Goal: Task Accomplishment & Management: Manage account settings

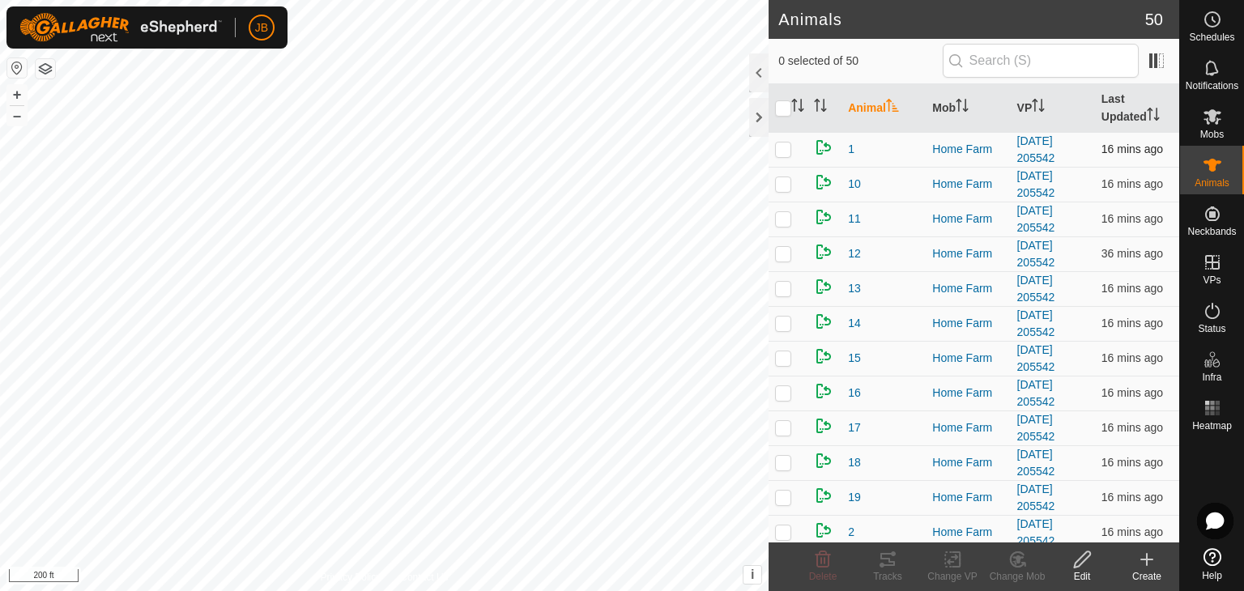
click at [782, 154] on p-checkbox at bounding box center [783, 149] width 16 height 13
checkbox input "true"
click at [782, 185] on p-checkbox at bounding box center [783, 183] width 16 height 13
checkbox input "true"
click at [784, 237] on td at bounding box center [788, 254] width 39 height 35
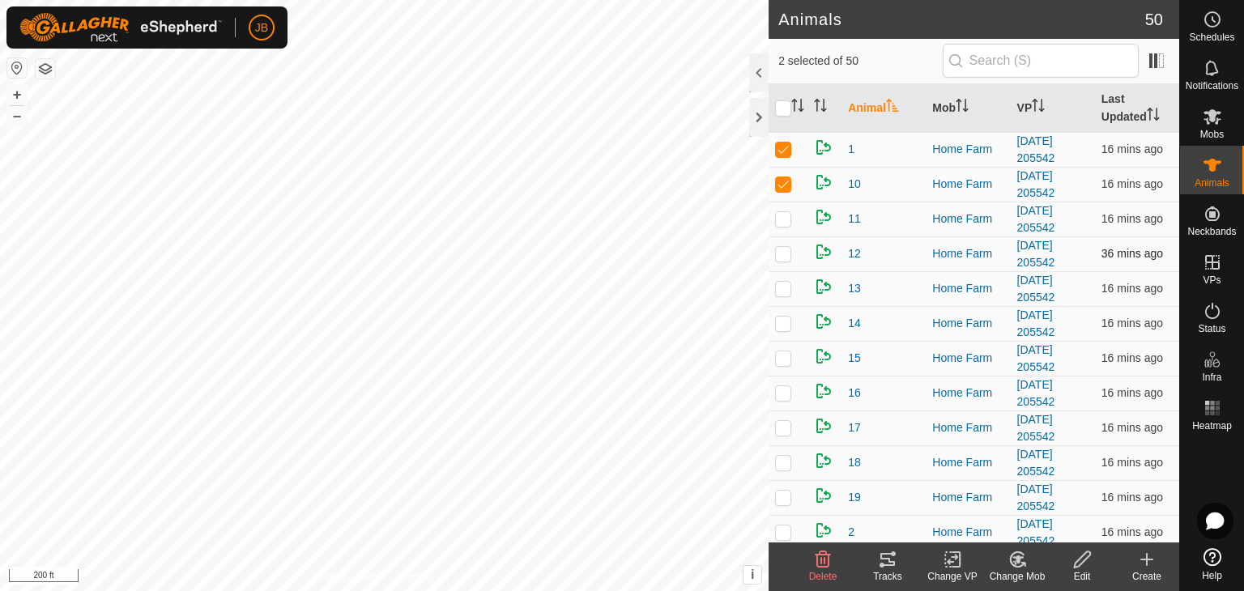
checkbox input "true"
click at [783, 216] on p-checkbox at bounding box center [783, 218] width 16 height 13
checkbox input "true"
click at [794, 294] on td at bounding box center [788, 288] width 39 height 35
checkbox input "true"
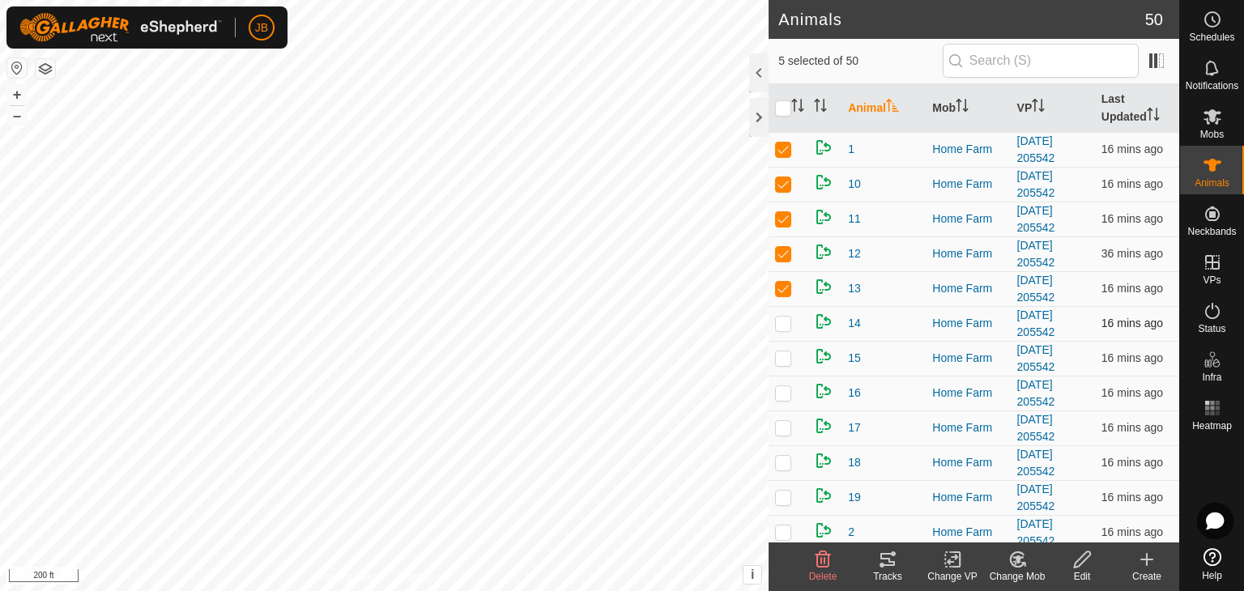
click at [790, 322] on p-checkbox at bounding box center [783, 323] width 16 height 13
checkbox input "true"
click at [785, 373] on td at bounding box center [788, 358] width 39 height 35
checkbox input "true"
click at [785, 390] on p-checkbox at bounding box center [783, 392] width 16 height 13
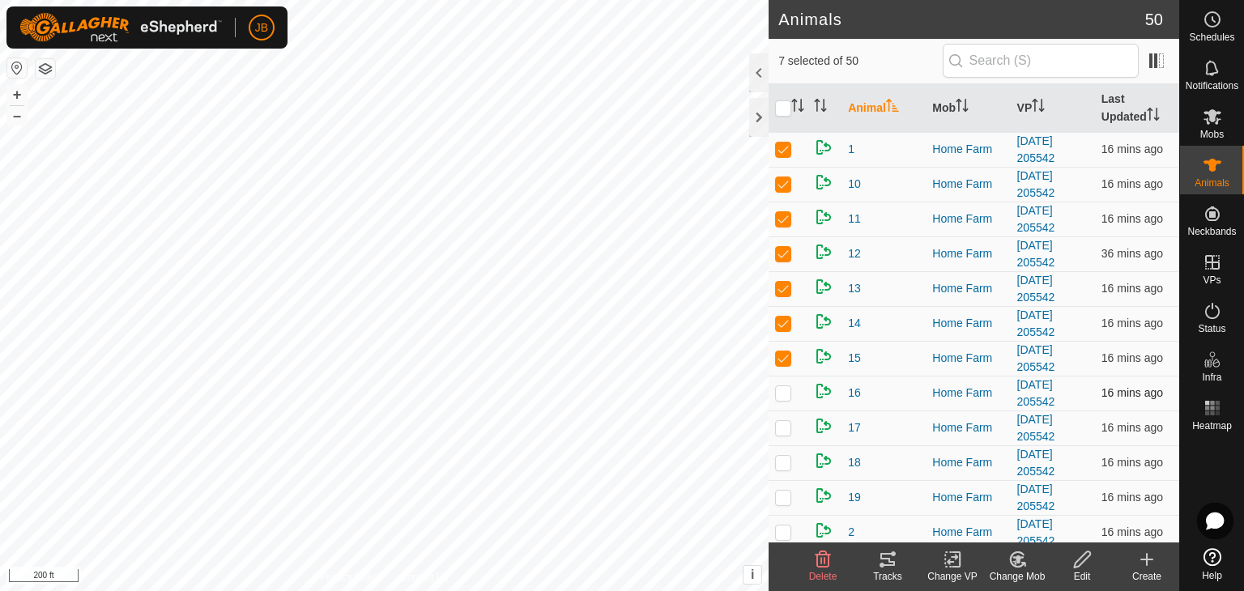
checkbox input "true"
click at [784, 431] on p-checkbox at bounding box center [783, 427] width 16 height 13
checkbox input "true"
click at [784, 467] on p-checkbox at bounding box center [783, 462] width 16 height 13
checkbox input "true"
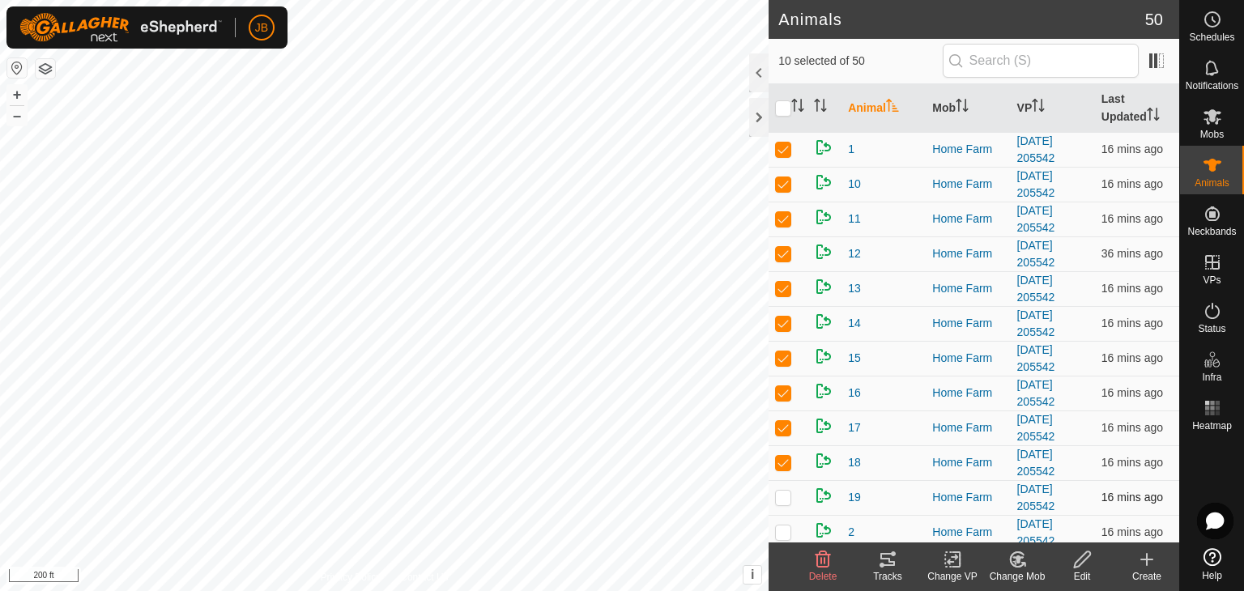
click at [784, 495] on p-checkbox at bounding box center [783, 497] width 16 height 13
click at [784, 498] on p-checkbox at bounding box center [783, 497] width 16 height 13
checkbox input "false"
click at [893, 557] on icon at bounding box center [887, 559] width 19 height 19
